Goal: Information Seeking & Learning: Learn about a topic

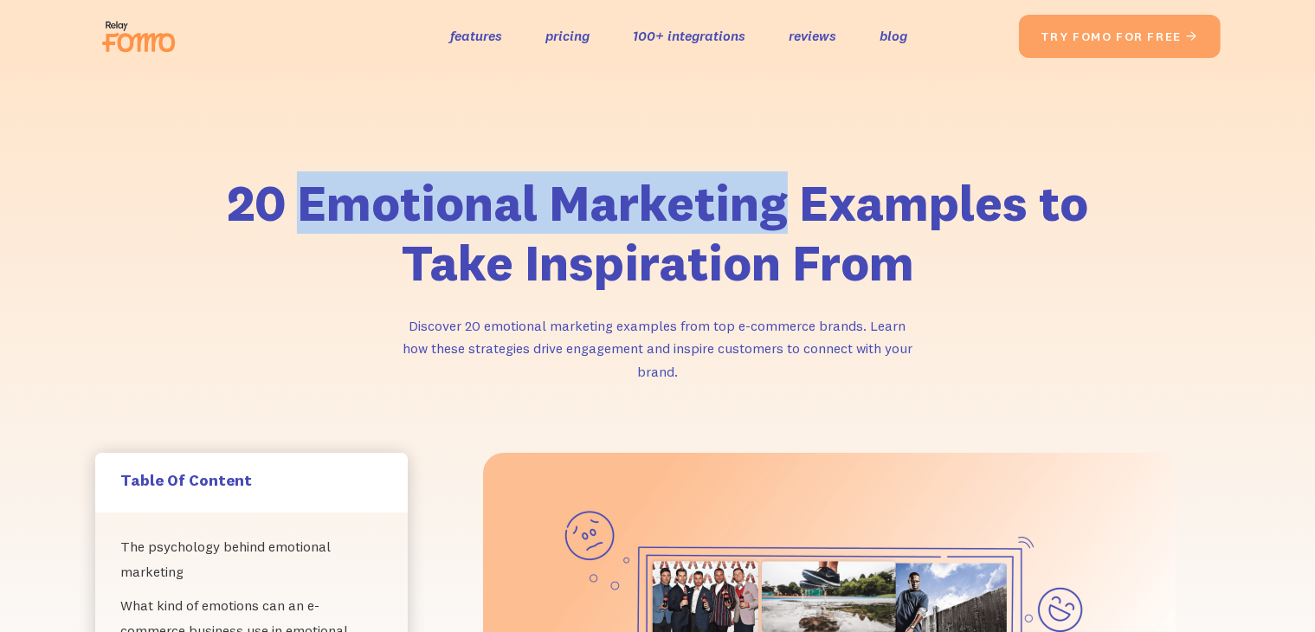
drag, startPoint x: 305, startPoint y: 209, endPoint x: 789, endPoint y: 216, distance: 484.7
click at [789, 216] on h1 "20 Emotional Marketing Examples to Take Inspiration From" at bounding box center [657, 233] width 883 height 120
copy h1 "Emotional Marketing"
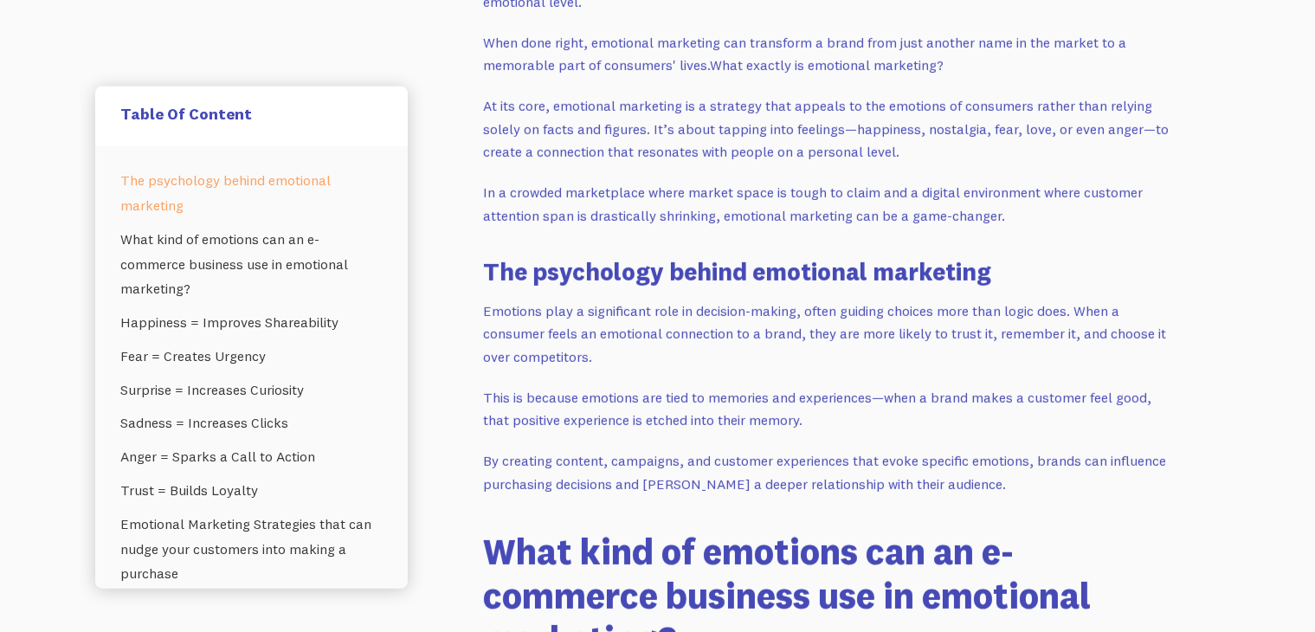
scroll to position [960, 0]
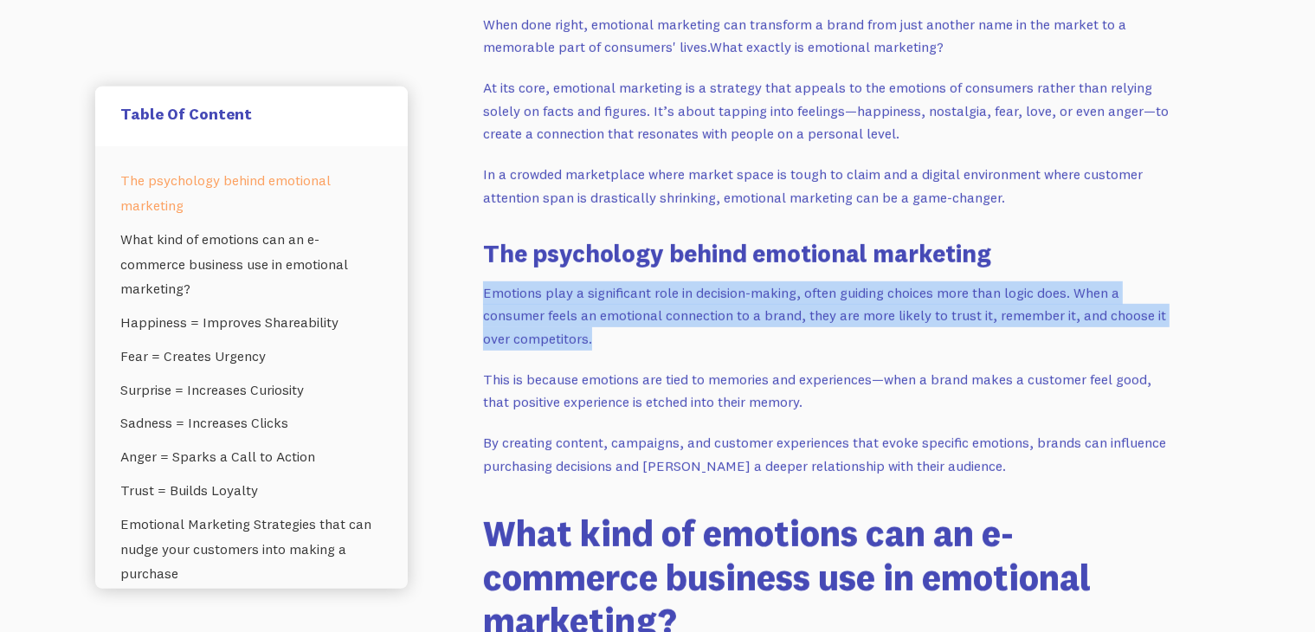
drag, startPoint x: 594, startPoint y: 340, endPoint x: 474, endPoint y: 304, distance: 124.8
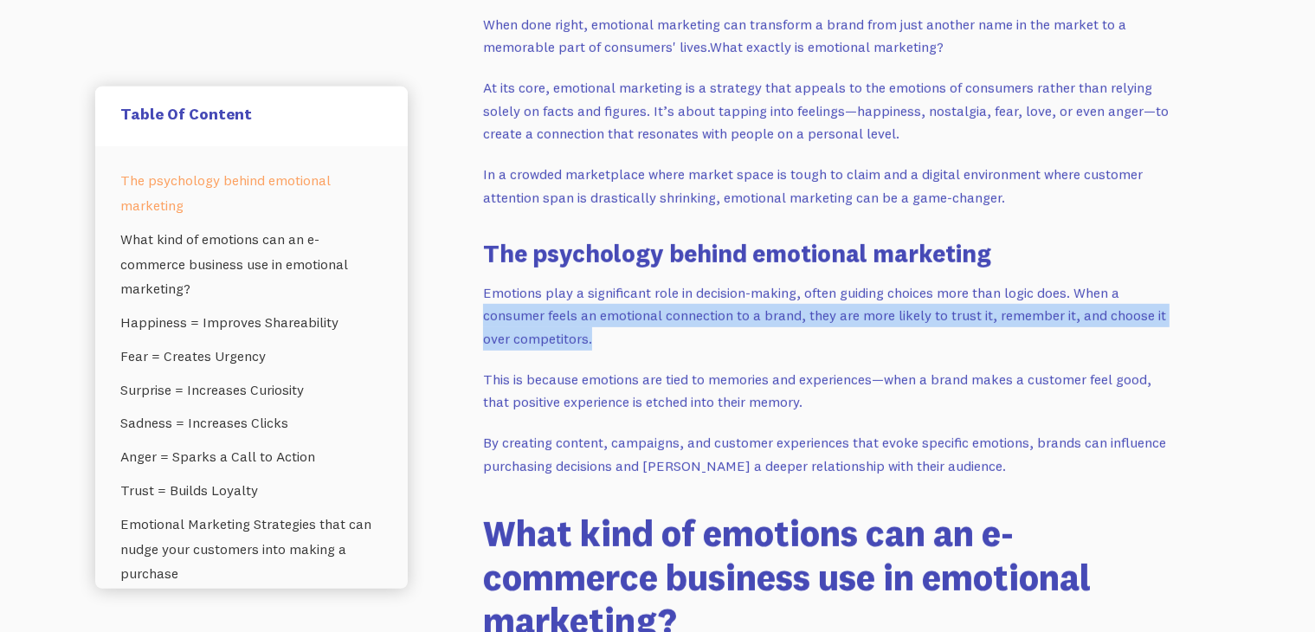
copy p "consumer feels an emotional connection to a brand, they are more likely to trus…"
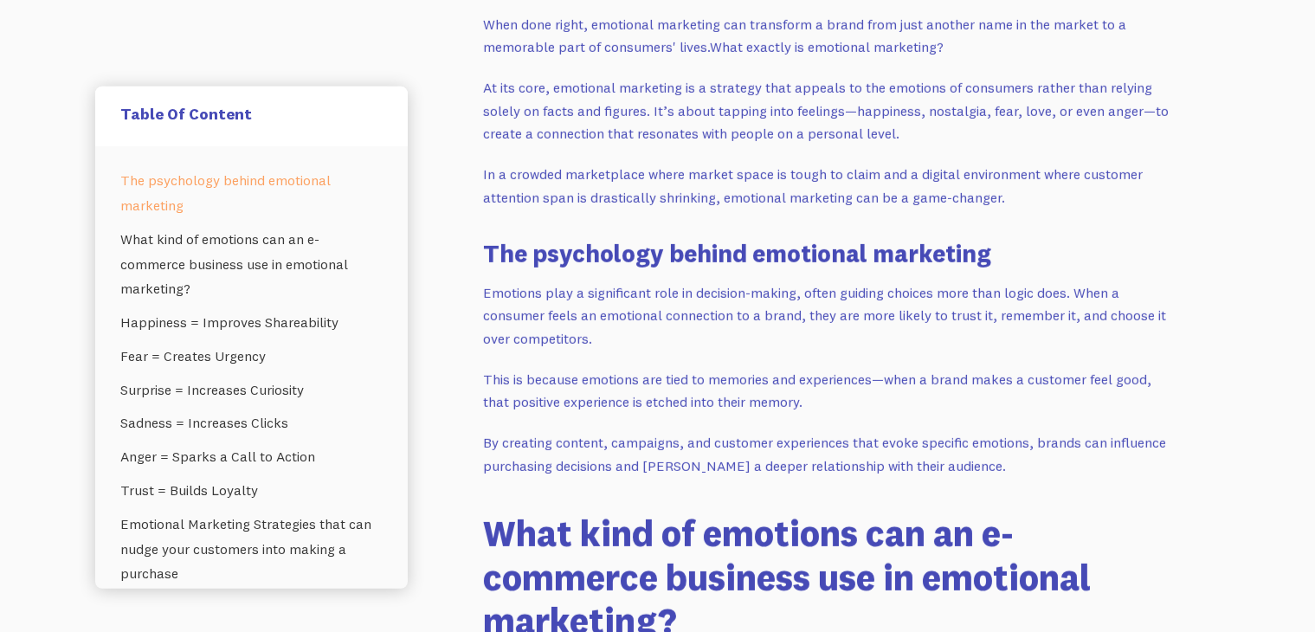
click at [598, 331] on p "Emotions play a significant role in decision-making, often guiding choices more…" at bounding box center [829, 315] width 692 height 69
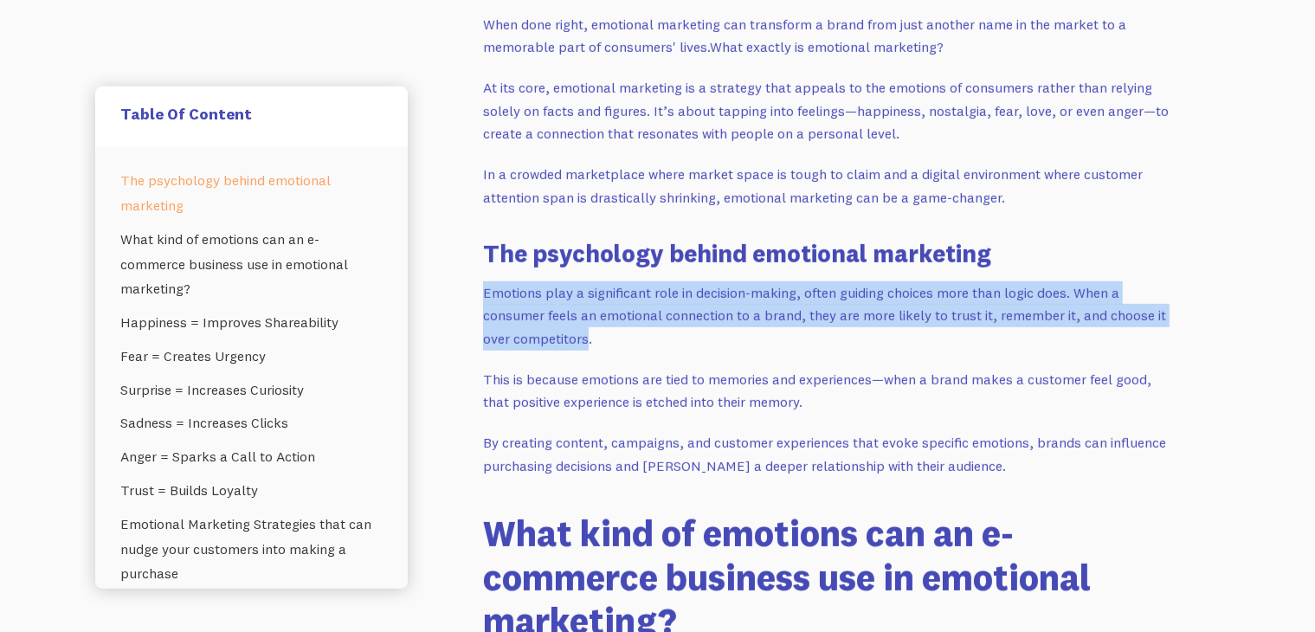
drag, startPoint x: 588, startPoint y: 339, endPoint x: 481, endPoint y: 295, distance: 116.0
copy p "Emotions play a significant role in decision-making, often guiding choices more…"
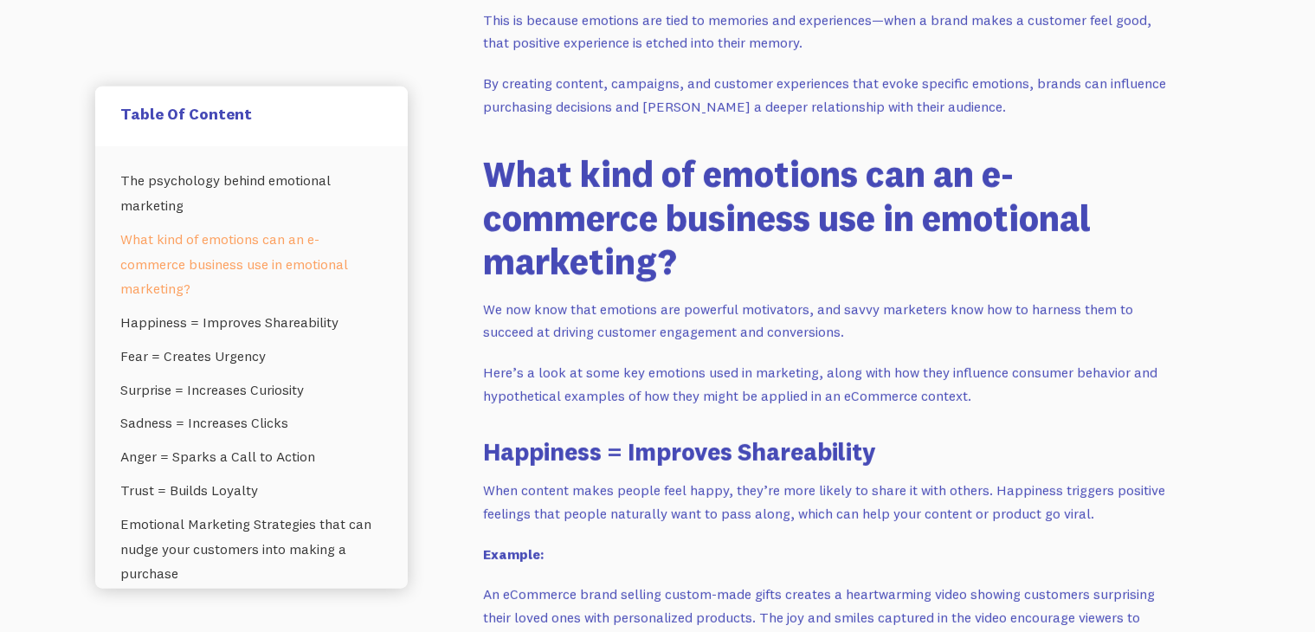
scroll to position [1416, 0]
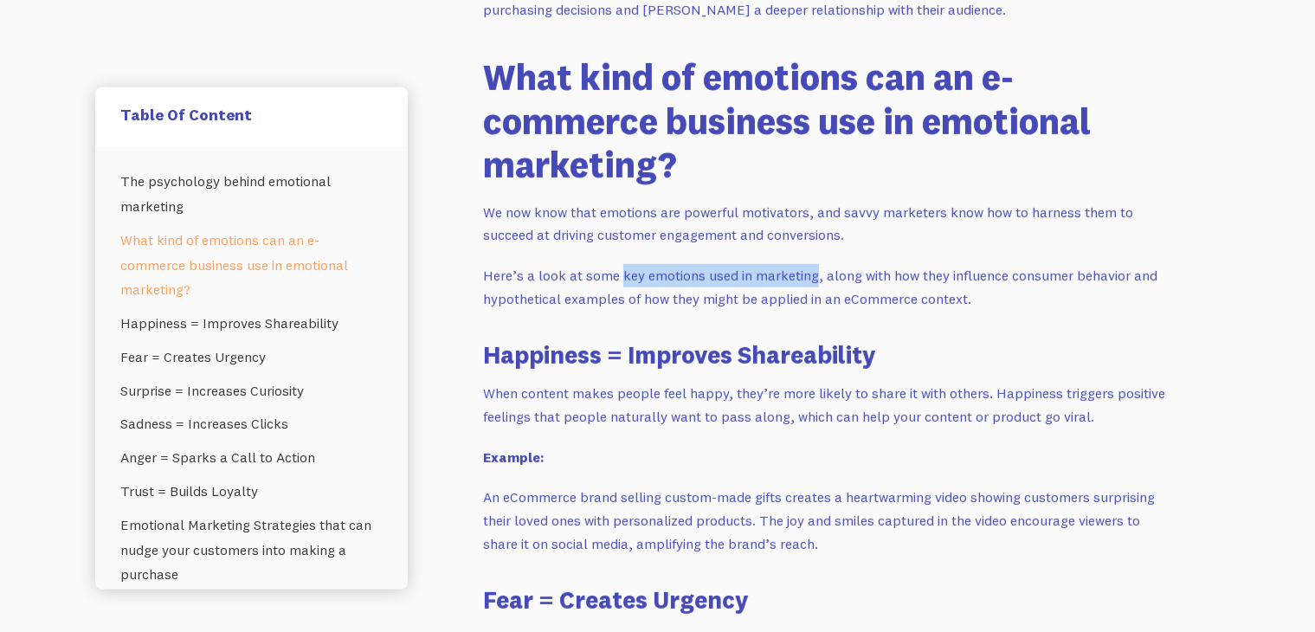
drag, startPoint x: 617, startPoint y: 274, endPoint x: 814, endPoint y: 280, distance: 197.4
click at [814, 280] on p "Here’s a look at some key emotions used in marketing, along with how they influ…" at bounding box center [829, 287] width 692 height 46
copy p "key emotions used in marketing"
click at [484, 350] on h3 "Happiness = Improves Shareability" at bounding box center [829, 355] width 692 height 34
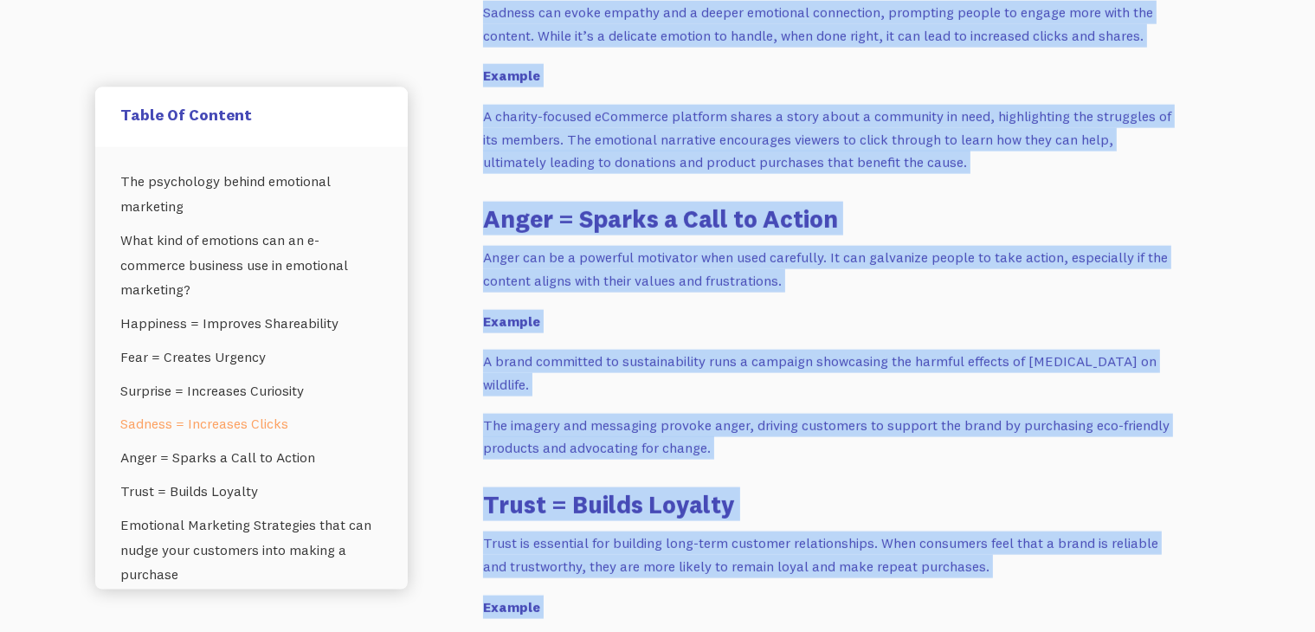
scroll to position [2576, 0]
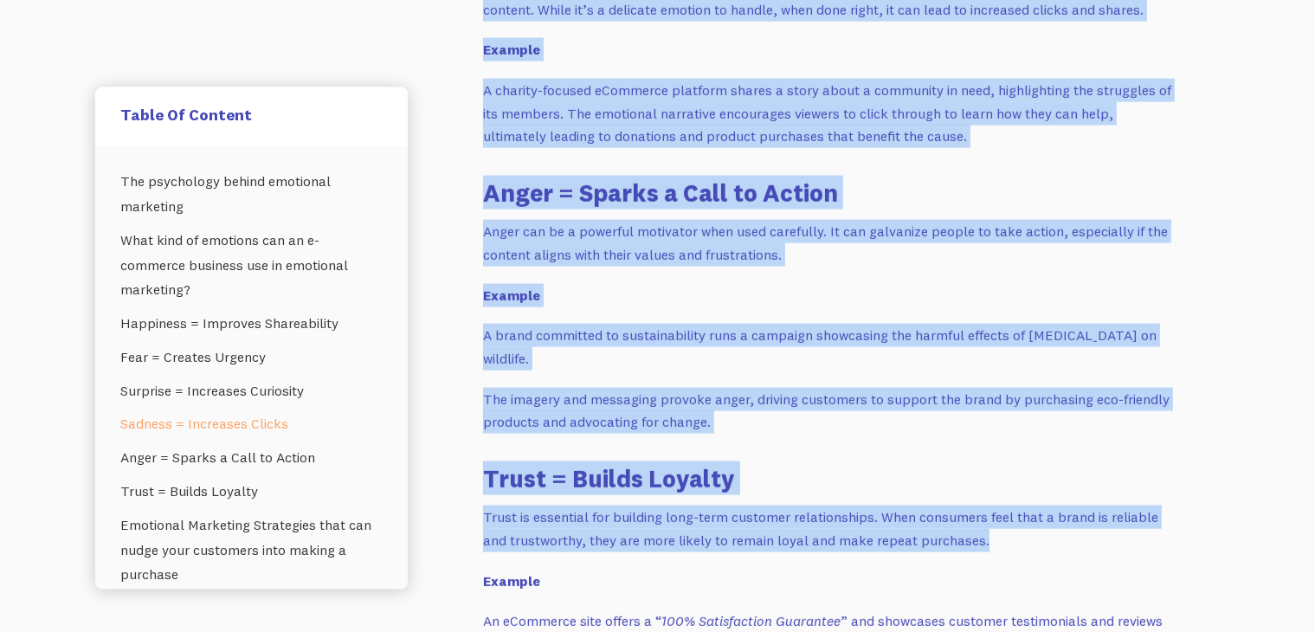
drag, startPoint x: 483, startPoint y: 350, endPoint x: 984, endPoint y: 544, distance: 537.3
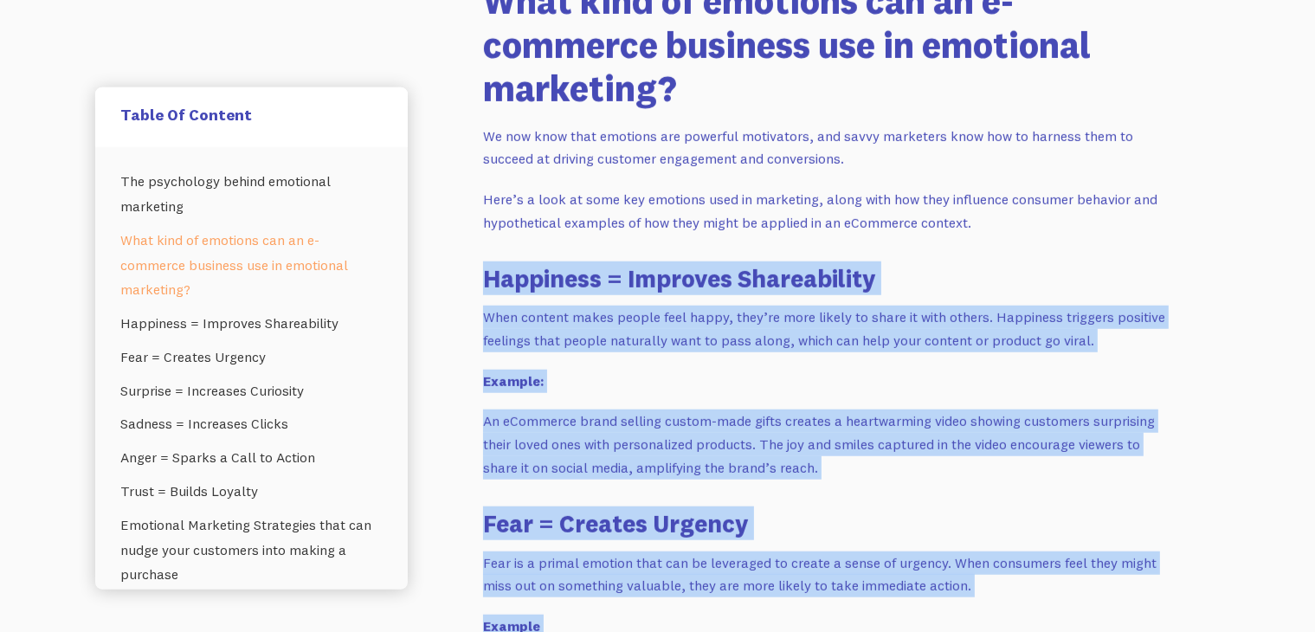
scroll to position [1492, 0]
click at [490, 282] on h3 "Happiness = Improves Shareability" at bounding box center [829, 278] width 692 height 34
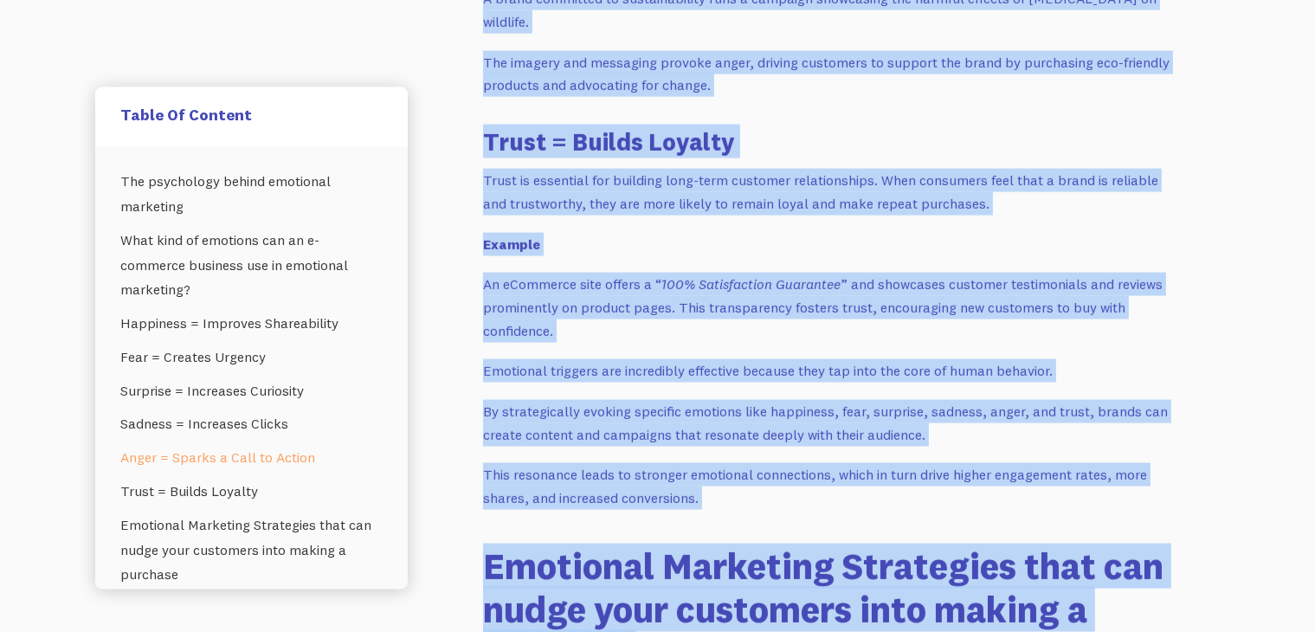
scroll to position [2974, 0]
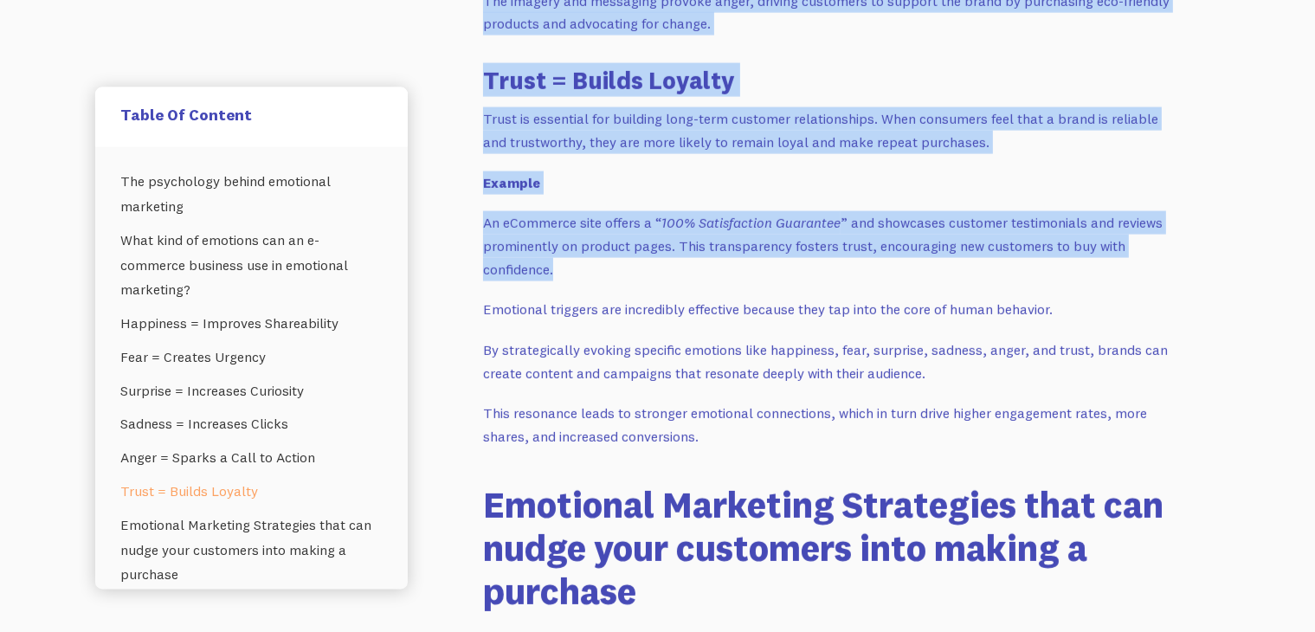
drag, startPoint x: 485, startPoint y: 279, endPoint x: 1032, endPoint y: 271, distance: 547.0
copy div "Loremipsu = Dolorsit Ametconsecte Adip elitsed doeiu tempor inci utlab, etdo’ma…"
